Goal: Check status: Check status

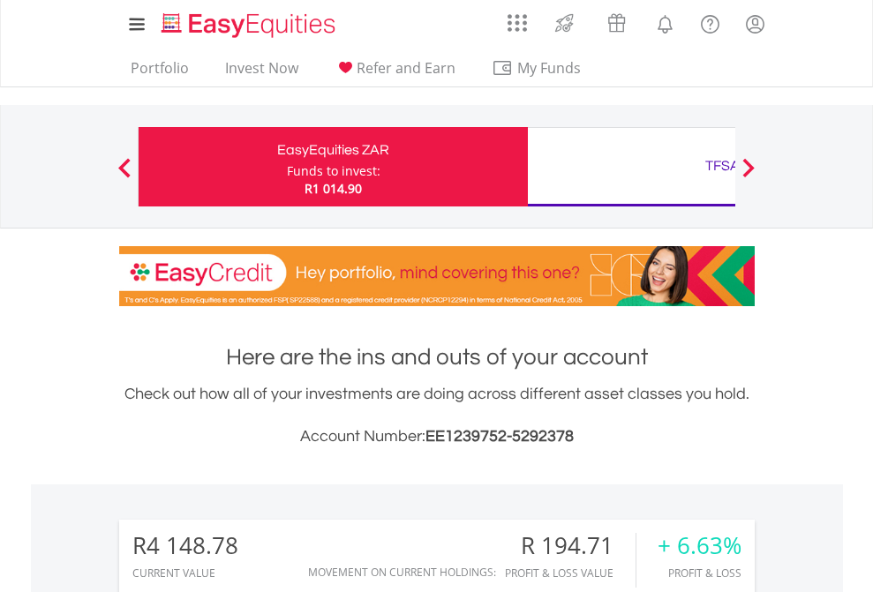
scroll to position [170, 277]
click at [287, 167] on div "Funds to invest:" at bounding box center [334, 171] width 94 height 18
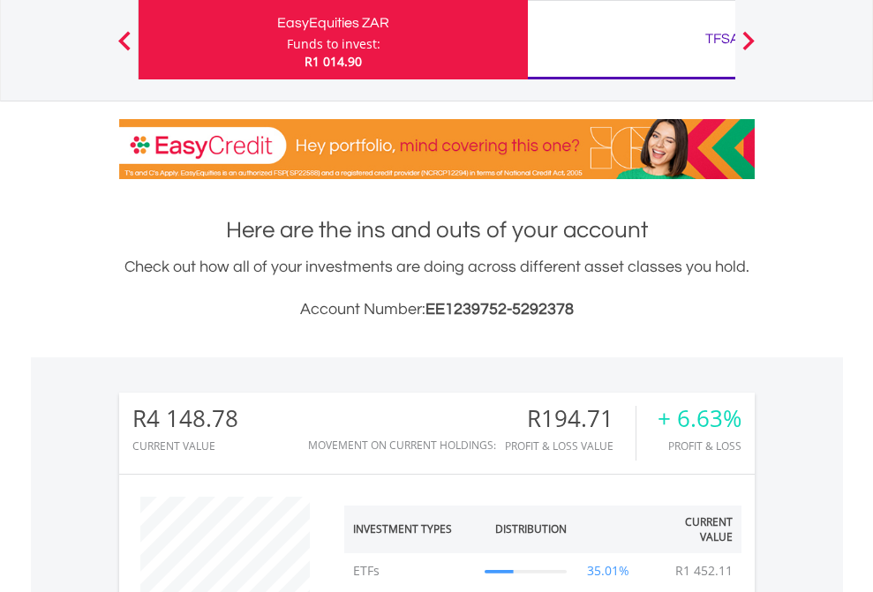
click at [631, 40] on div "TFSA" at bounding box center [723, 38] width 368 height 25
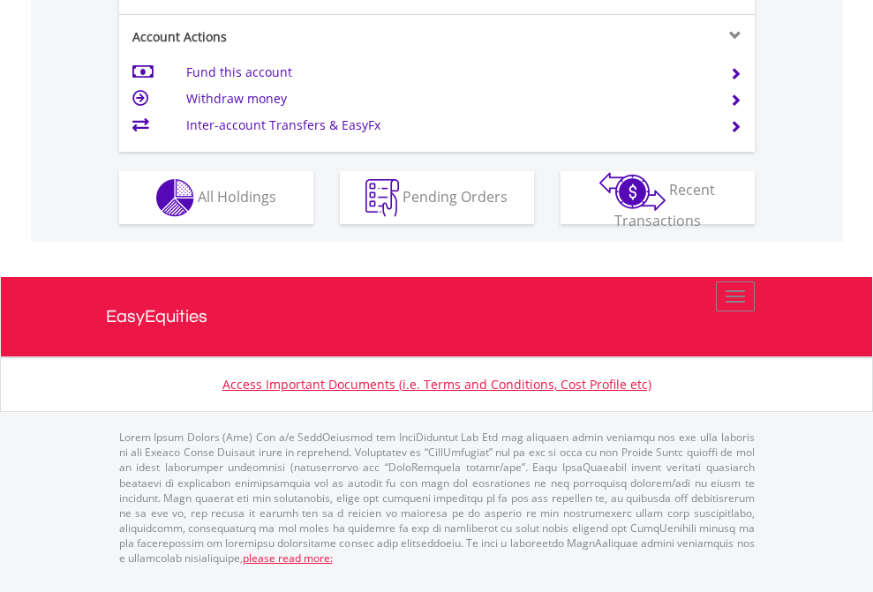
scroll to position [1576, 0]
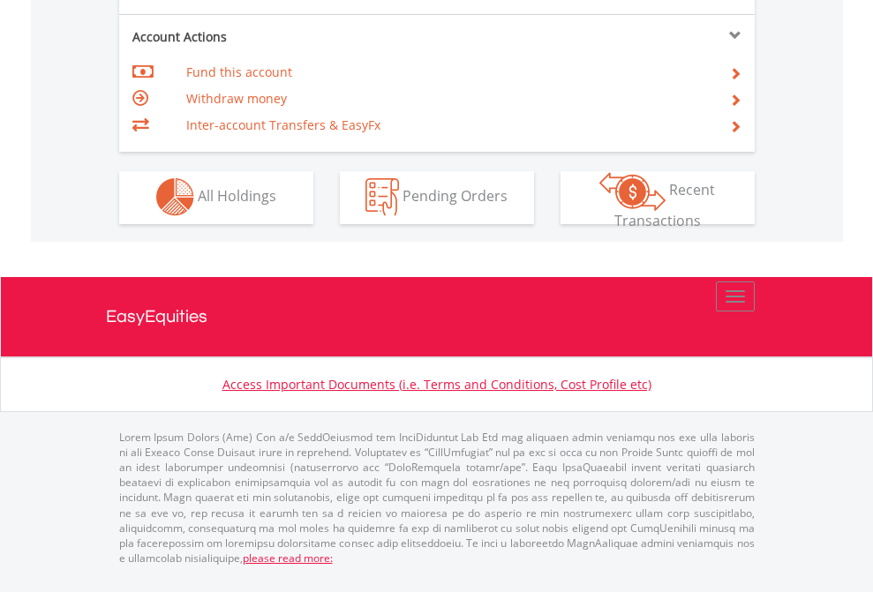
scroll to position [1651, 0]
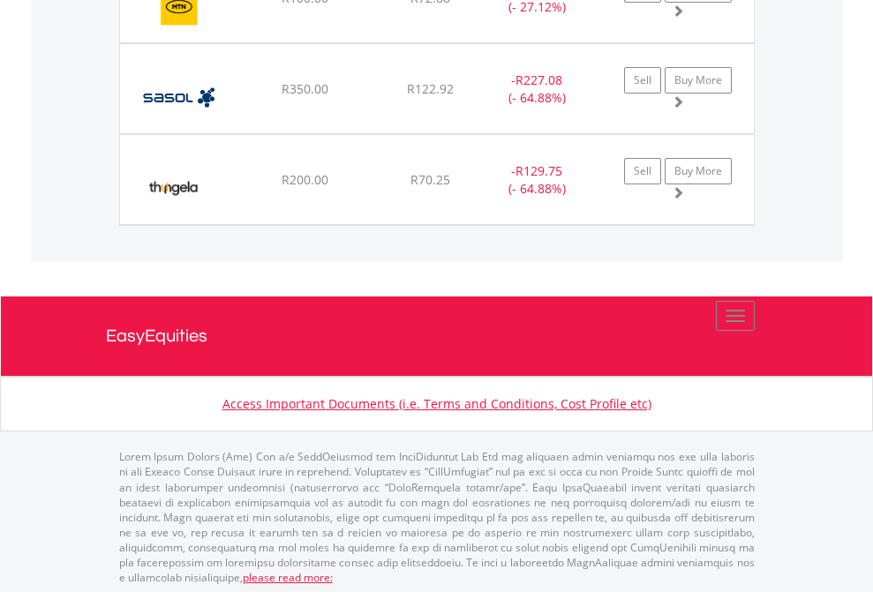
scroll to position [170, 277]
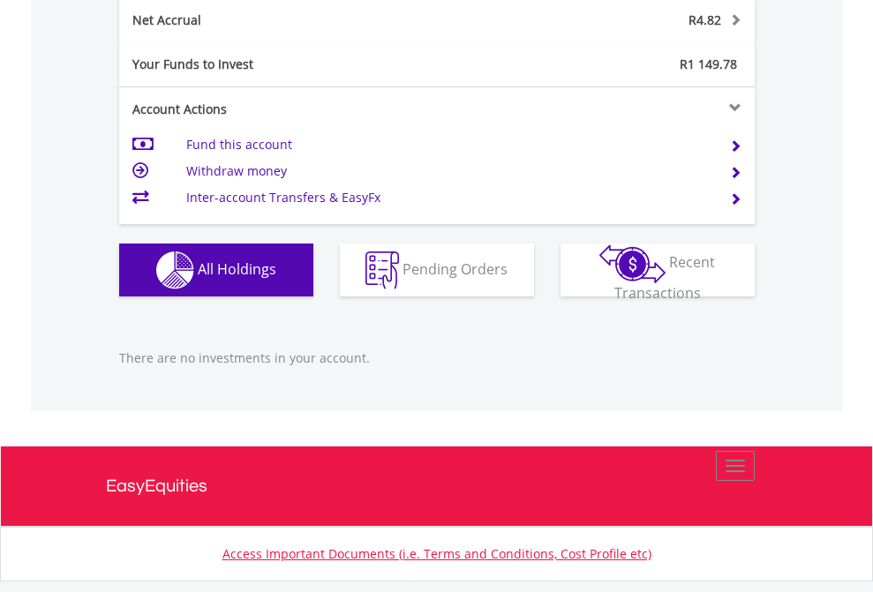
scroll to position [1790, 0]
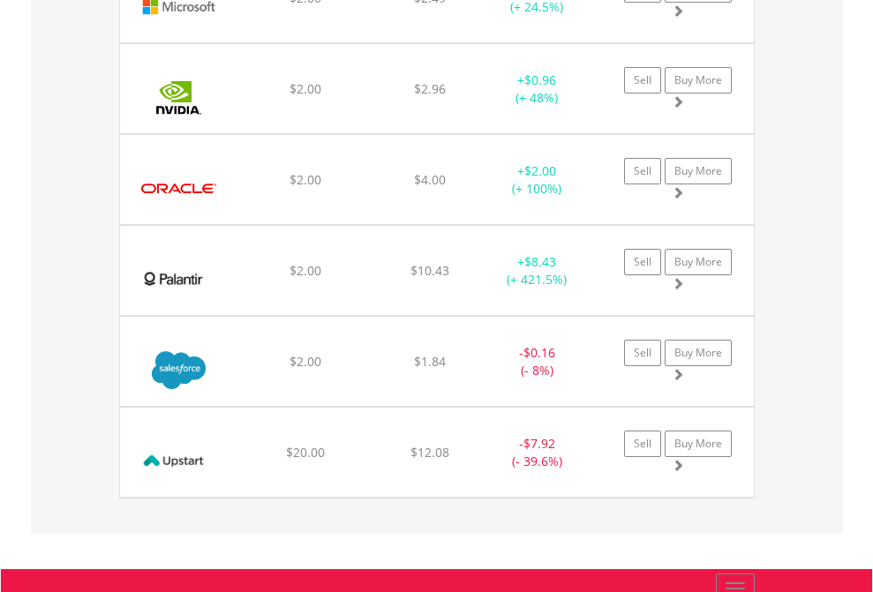
scroll to position [170, 277]
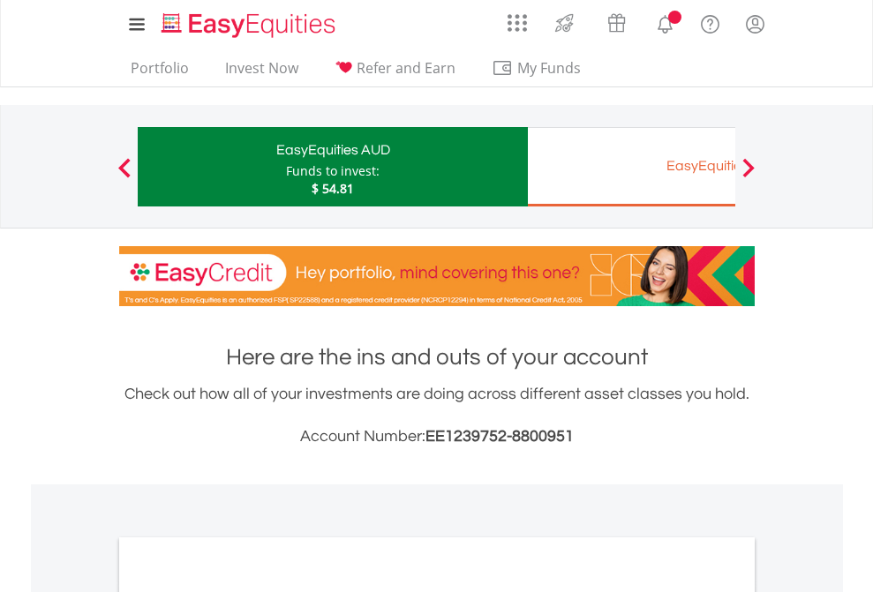
scroll to position [1312, 0]
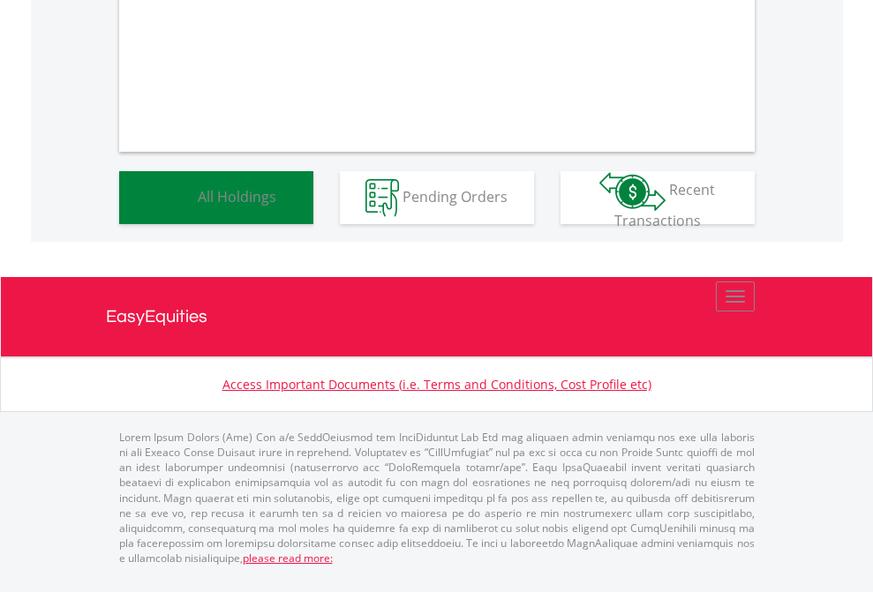
click at [198, 206] on span "All Holdings" at bounding box center [237, 195] width 79 height 19
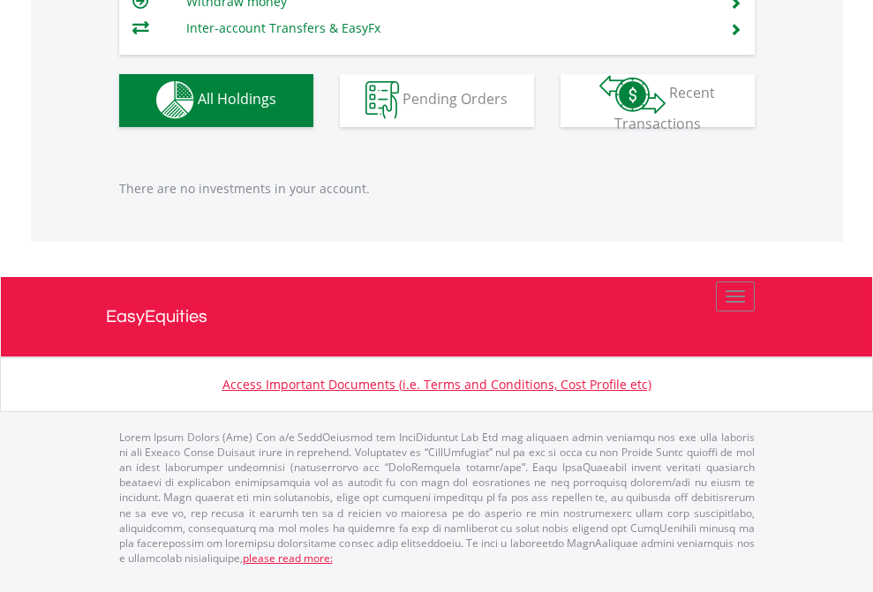
scroll to position [1748, 0]
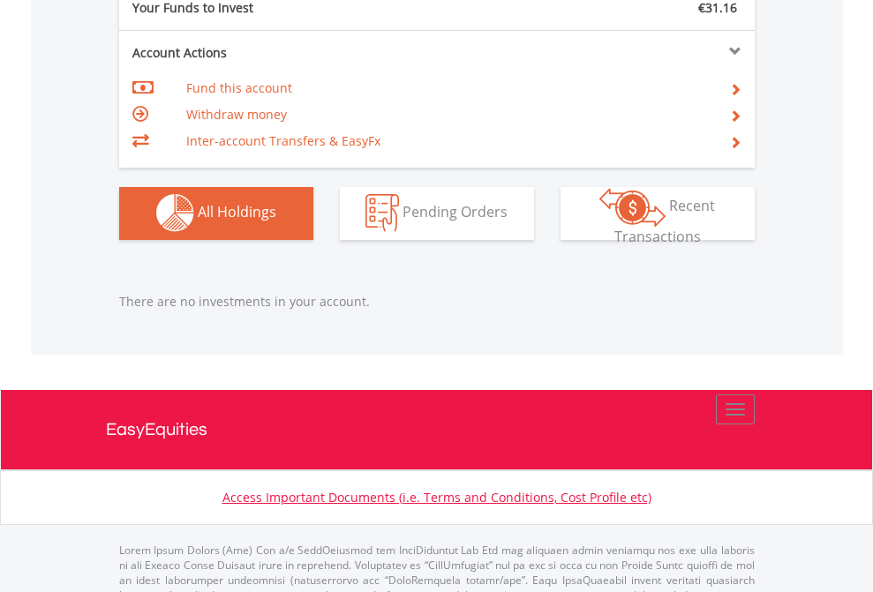
scroll to position [1748, 0]
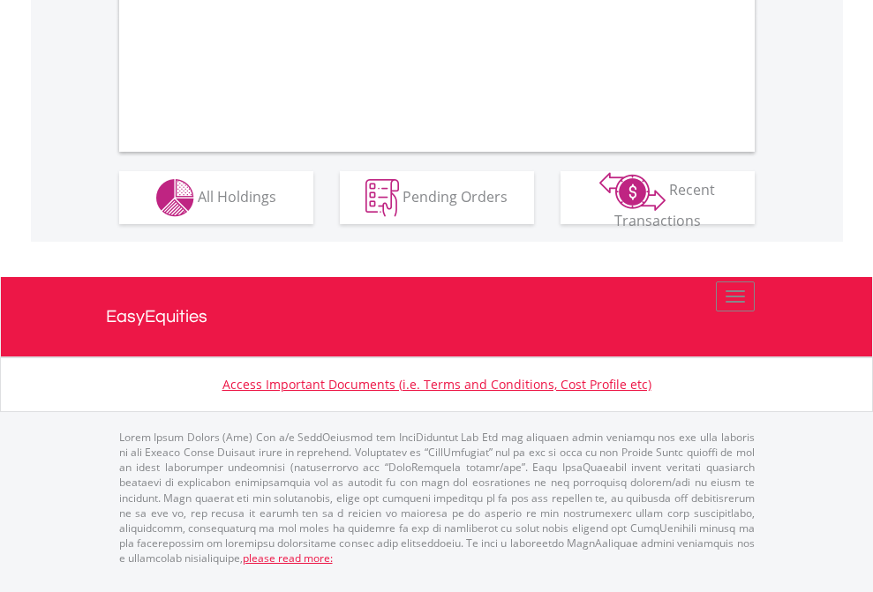
click at [198, 206] on span "All Holdings" at bounding box center [237, 195] width 79 height 19
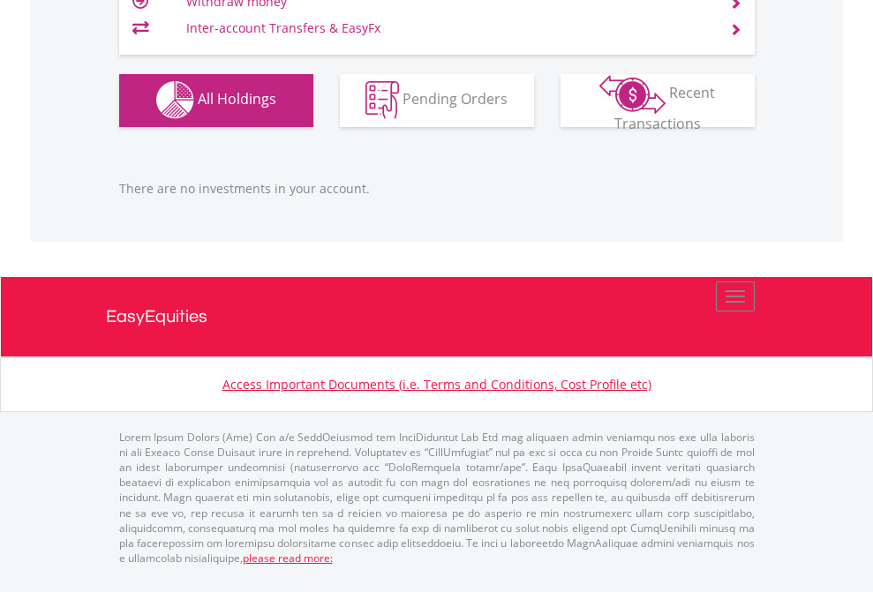
scroll to position [170, 277]
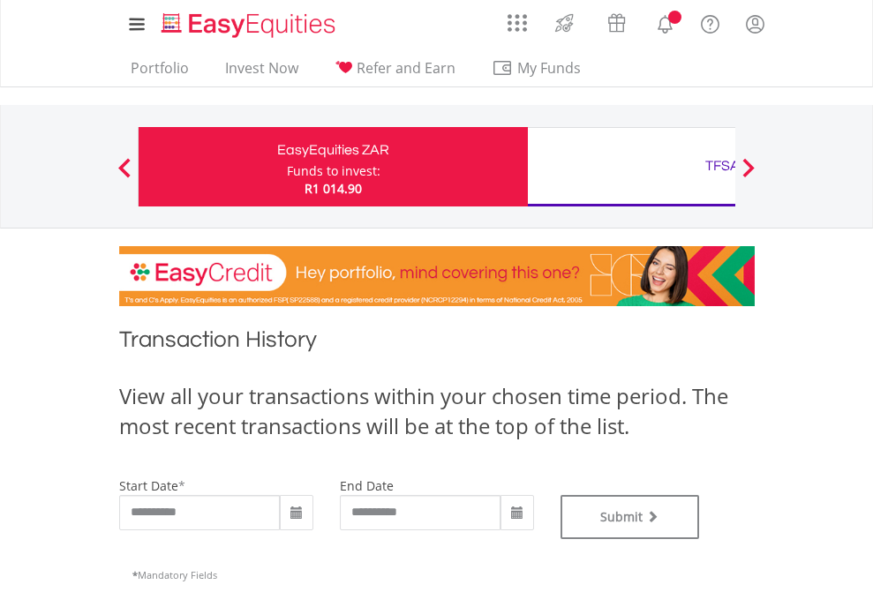
type input "**********"
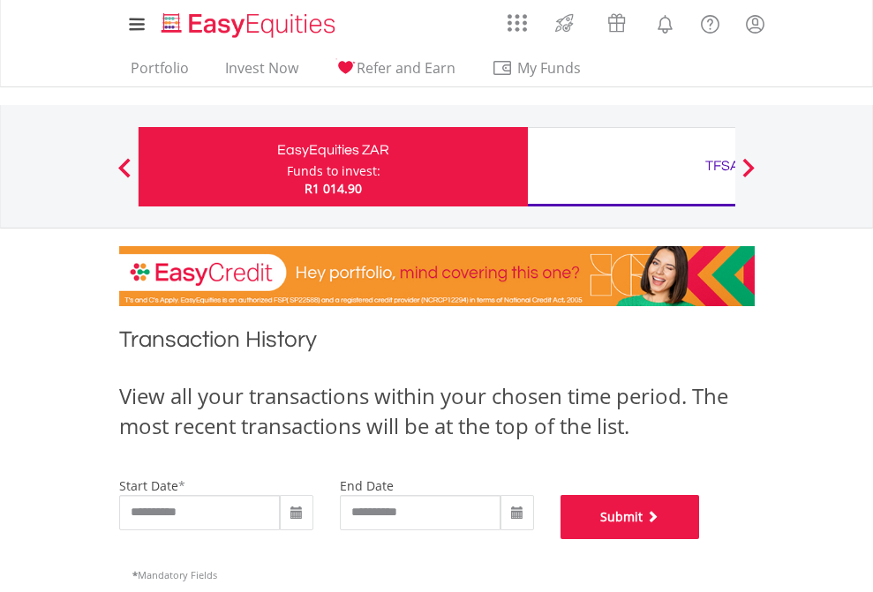
click at [700, 539] on button "Submit" at bounding box center [631, 517] width 140 height 44
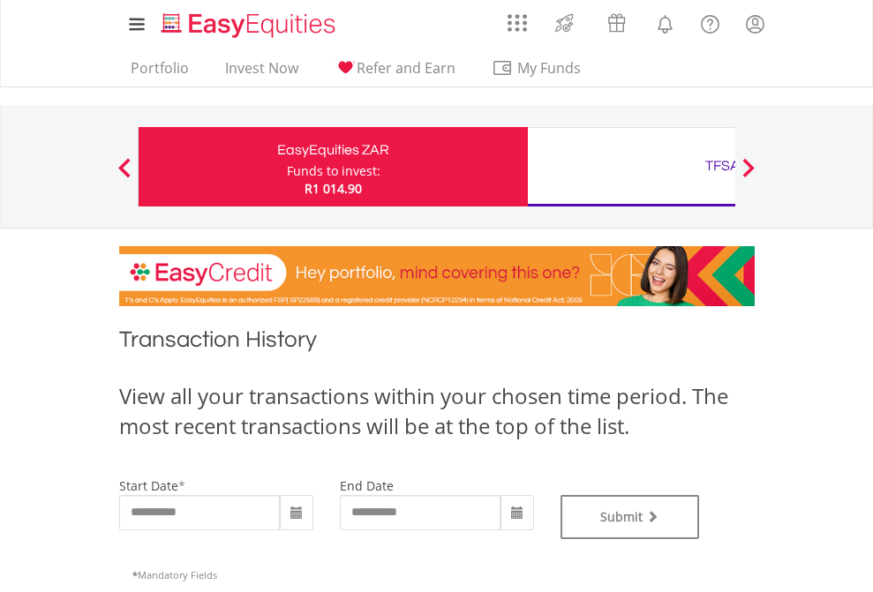
click at [631, 167] on div "TFSA" at bounding box center [723, 166] width 368 height 25
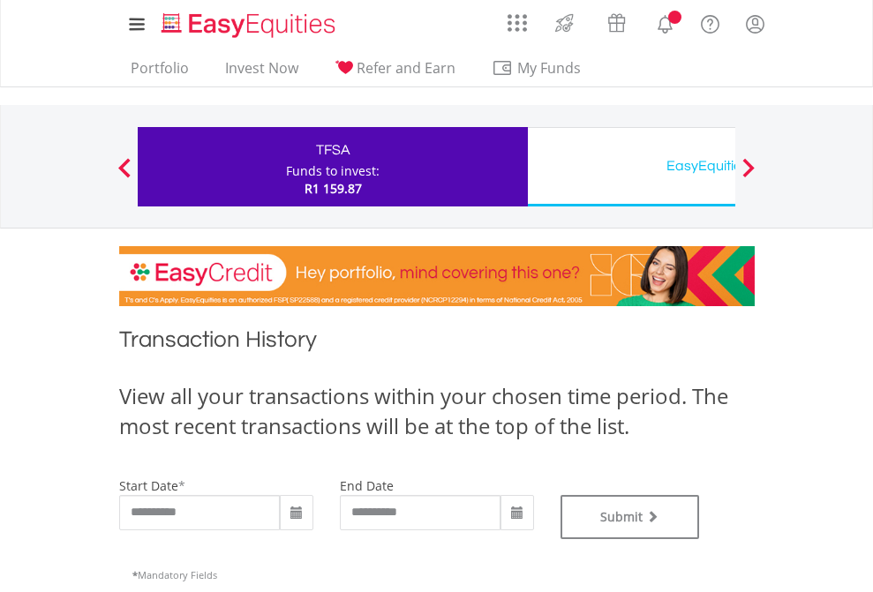
type input "**********"
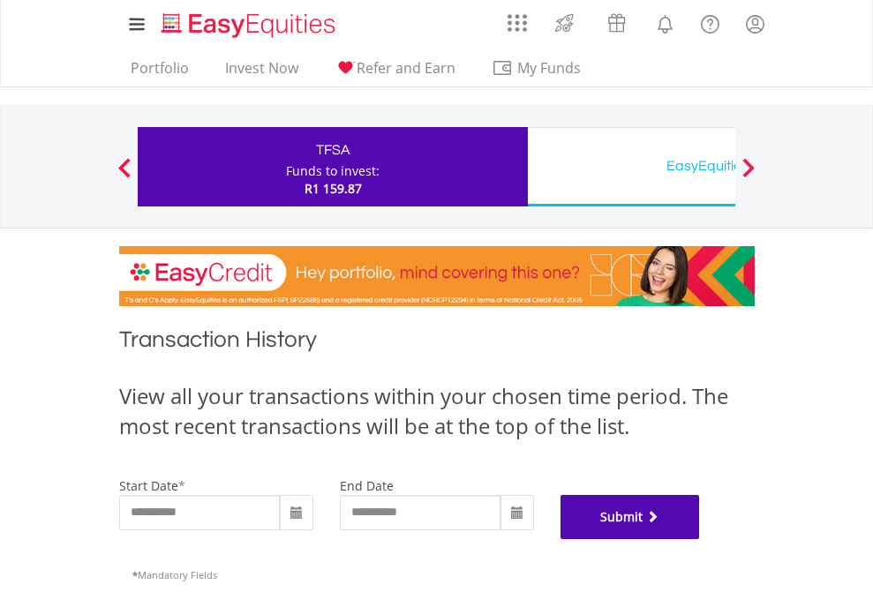
click at [700, 539] on button "Submit" at bounding box center [631, 517] width 140 height 44
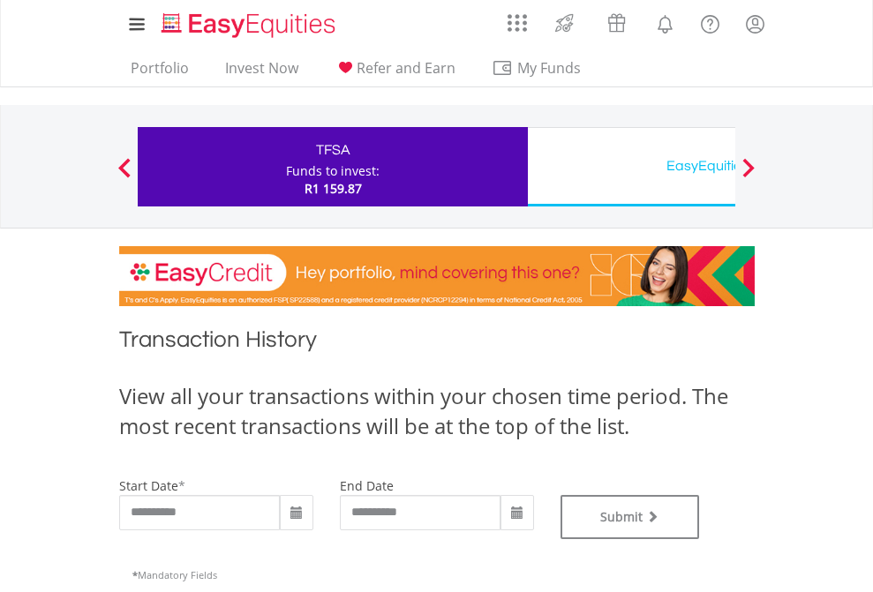
click at [631, 167] on div "EasyEquities USD" at bounding box center [723, 166] width 368 height 25
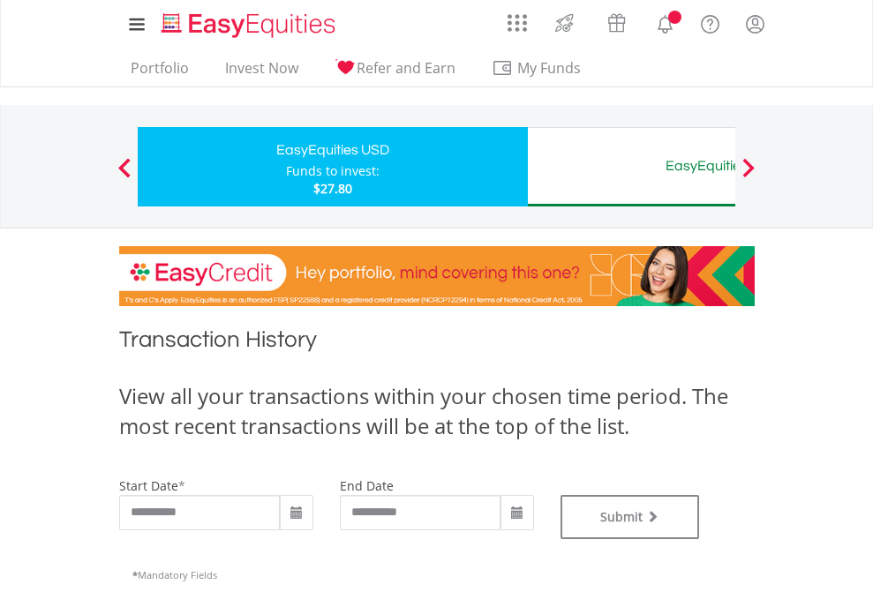
type input "**********"
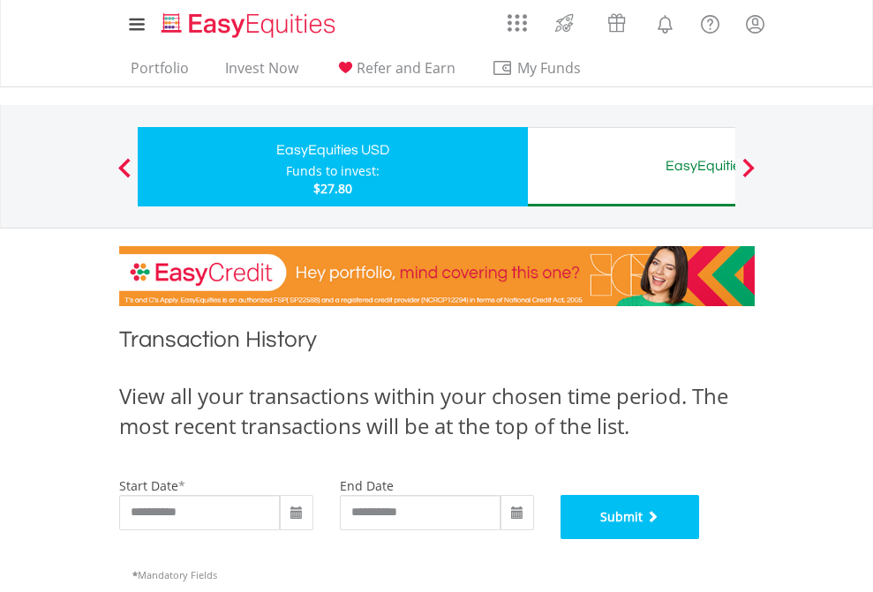
click at [700, 539] on button "Submit" at bounding box center [631, 517] width 140 height 44
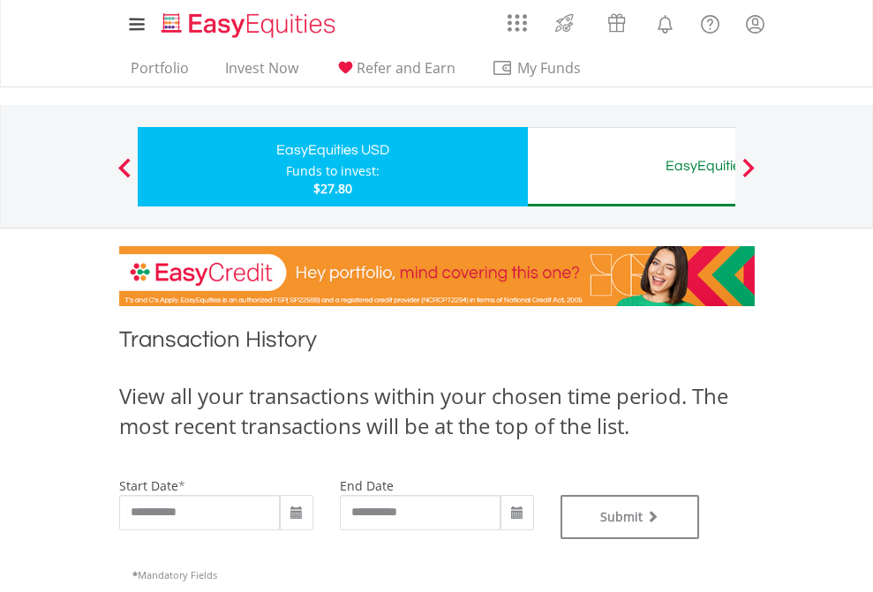
click at [631, 167] on div "EasyEquities AUD" at bounding box center [723, 166] width 368 height 25
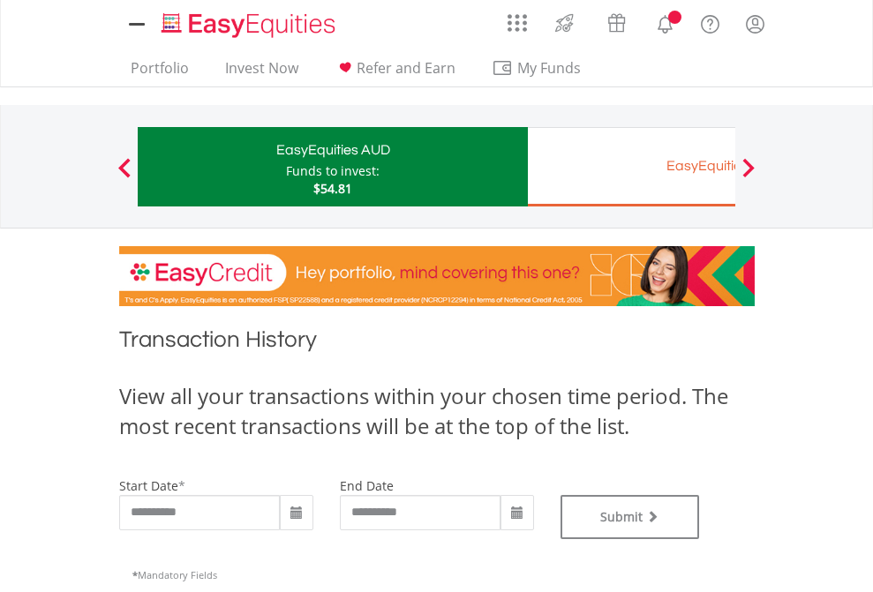
type input "**********"
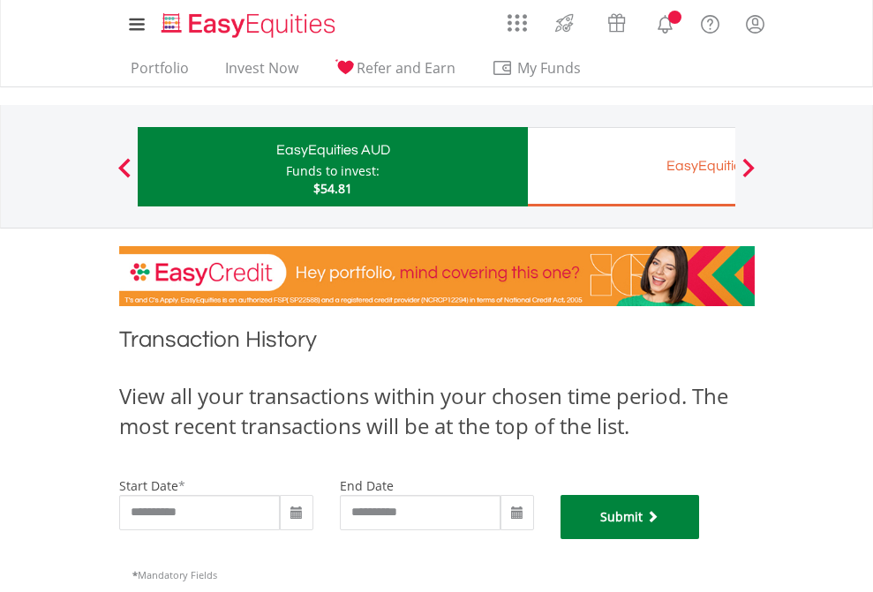
click at [700, 539] on button "Submit" at bounding box center [631, 517] width 140 height 44
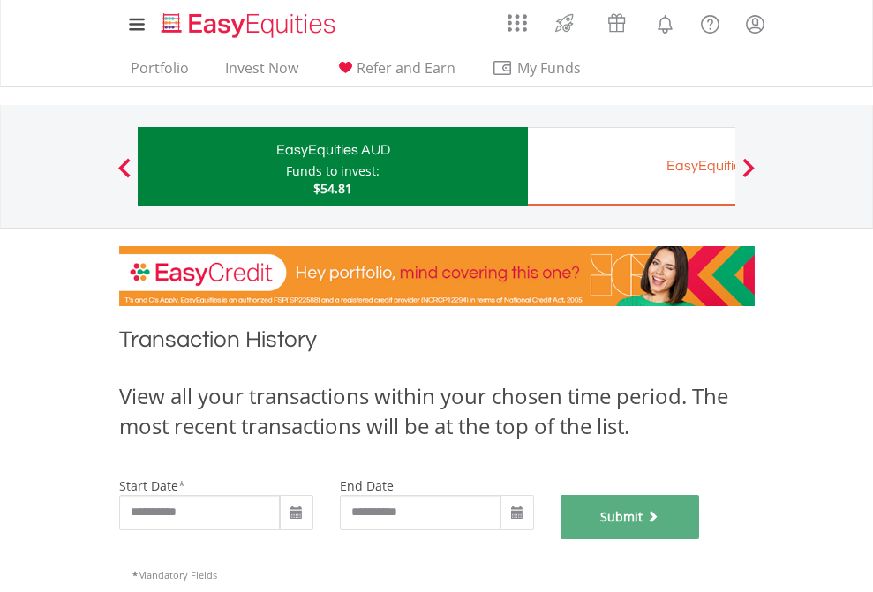
scroll to position [716, 0]
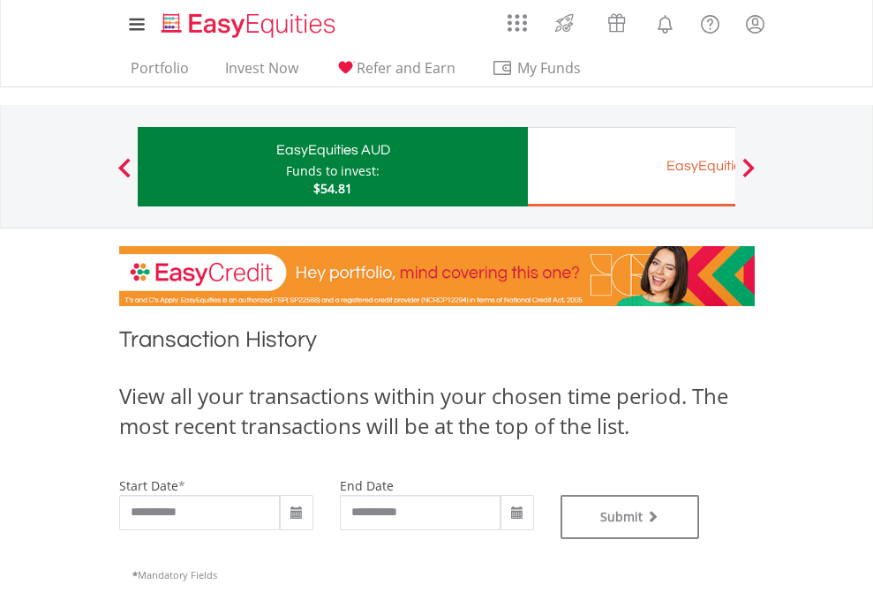
click at [631, 167] on div "EasyEquities EUR" at bounding box center [723, 166] width 368 height 25
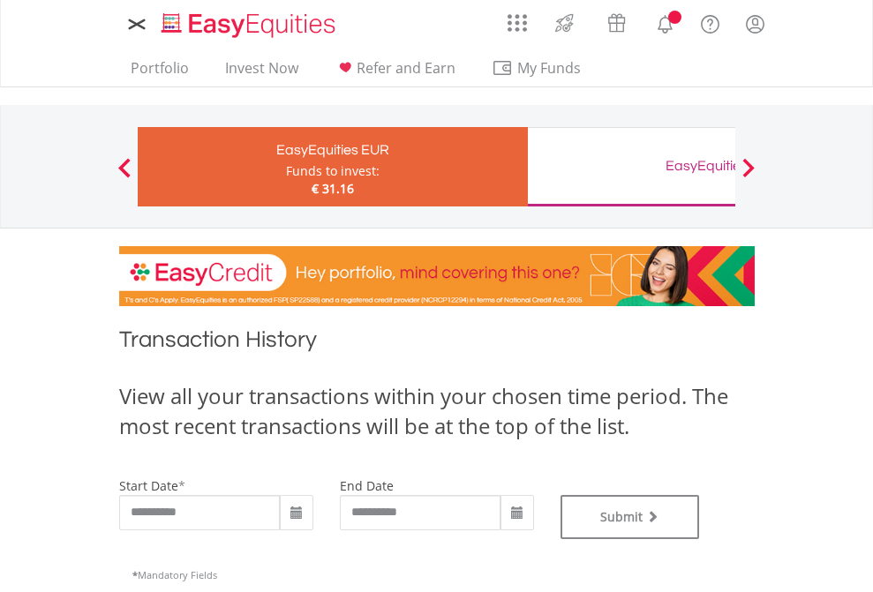
type input "**********"
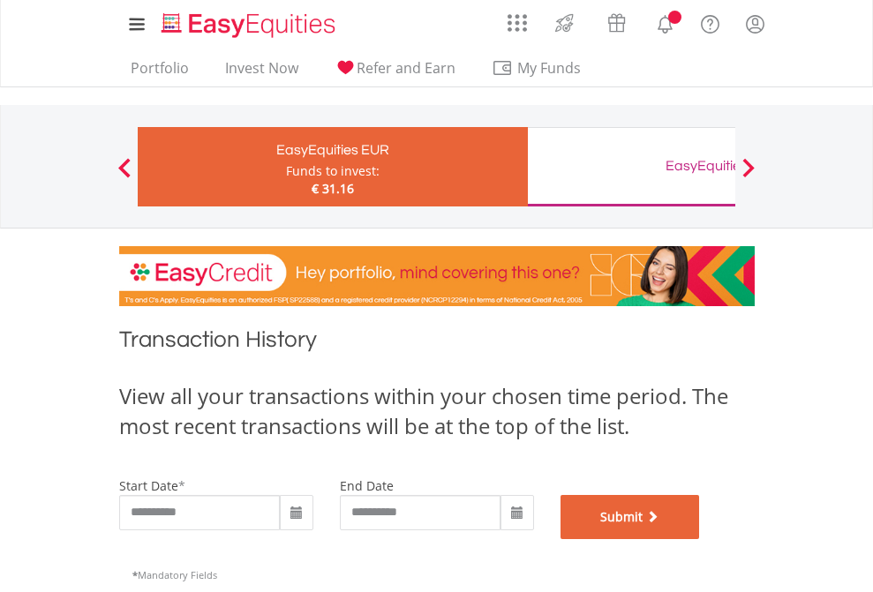
click at [700, 539] on button "Submit" at bounding box center [631, 517] width 140 height 44
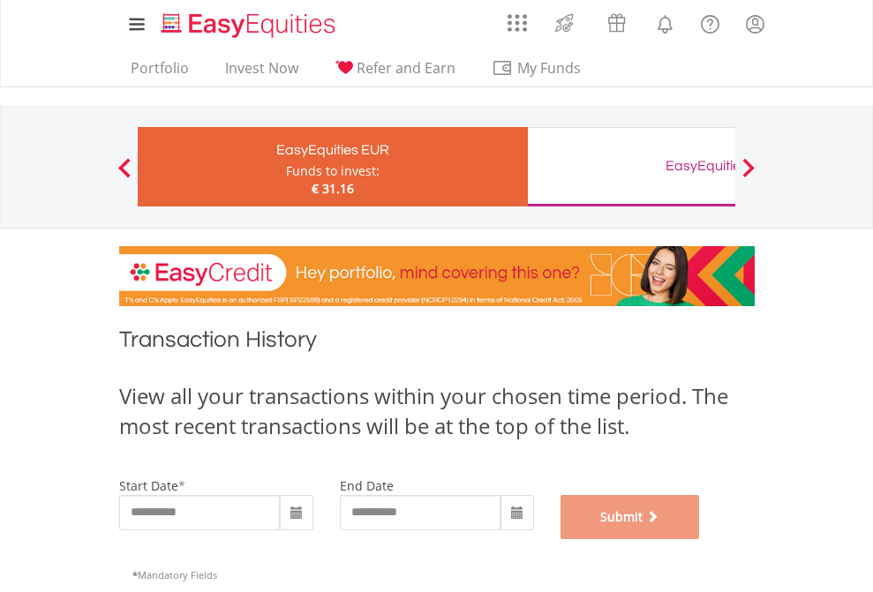
scroll to position [716, 0]
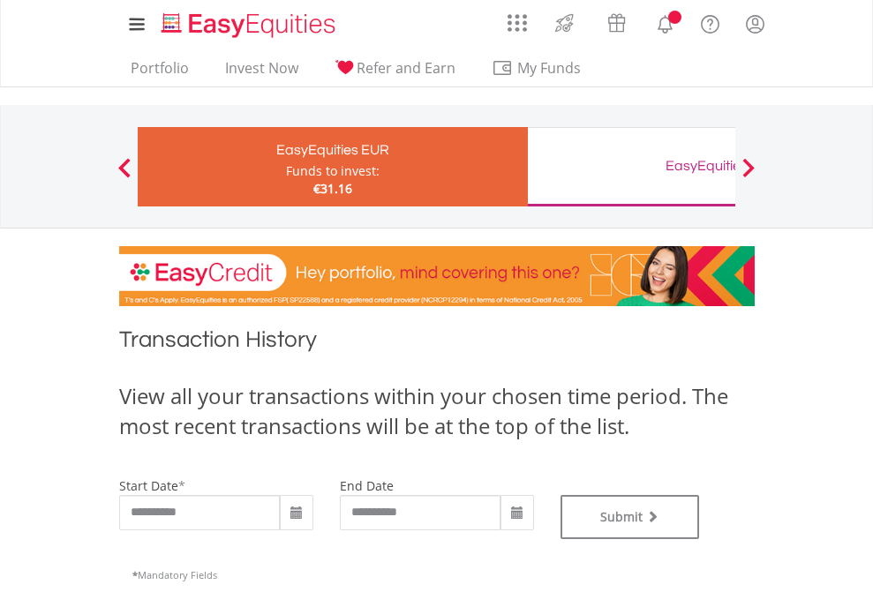
click at [631, 167] on div "EasyEquities GBP" at bounding box center [723, 166] width 368 height 25
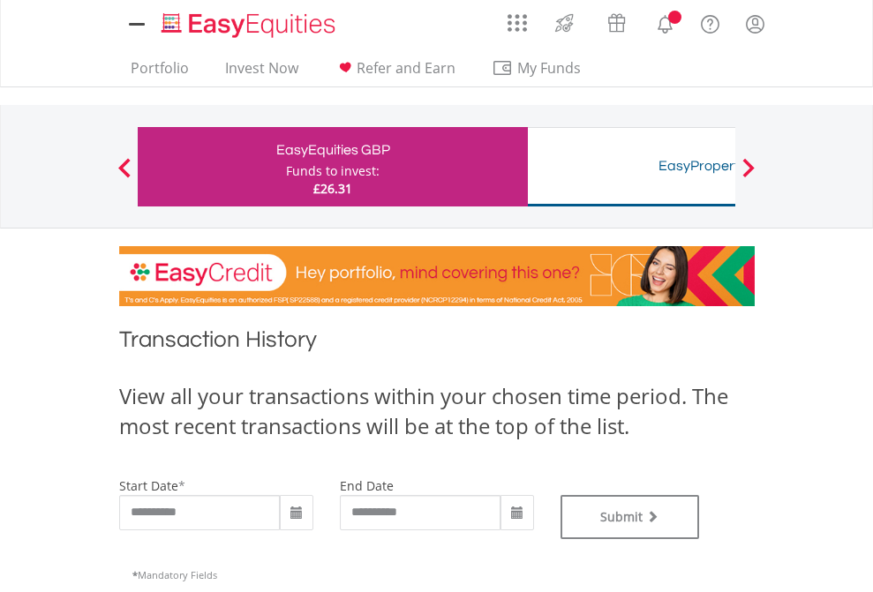
type input "**********"
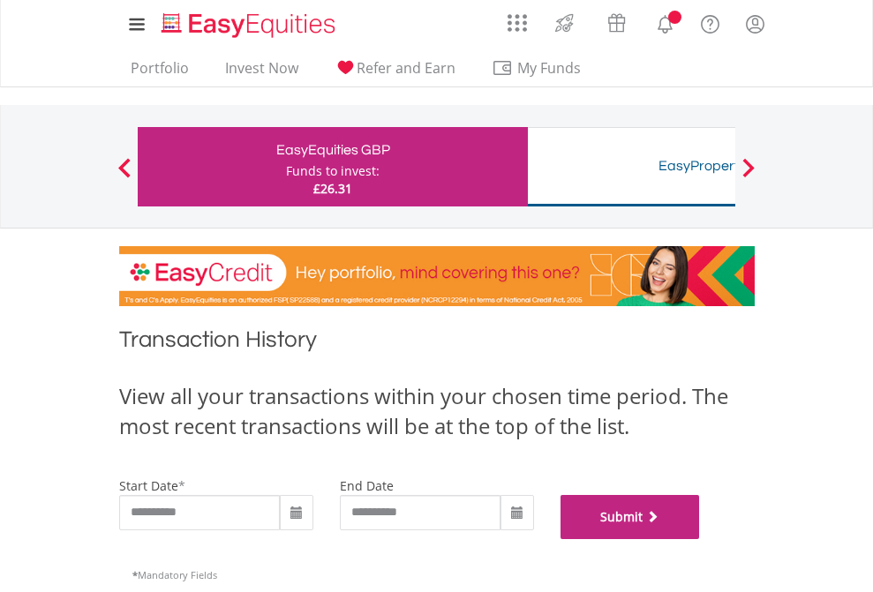
click at [700, 539] on button "Submit" at bounding box center [631, 517] width 140 height 44
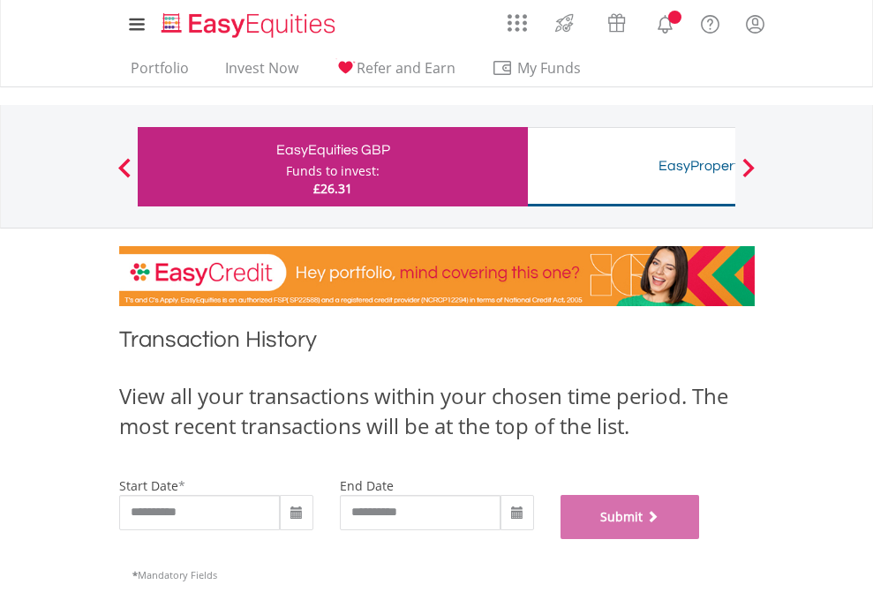
scroll to position [716, 0]
